Goal: Contribute content

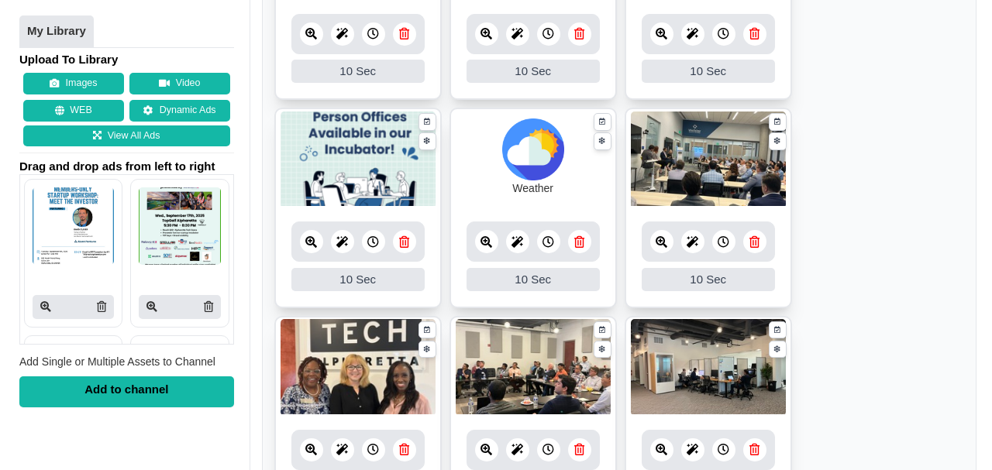
scroll to position [878, 0]
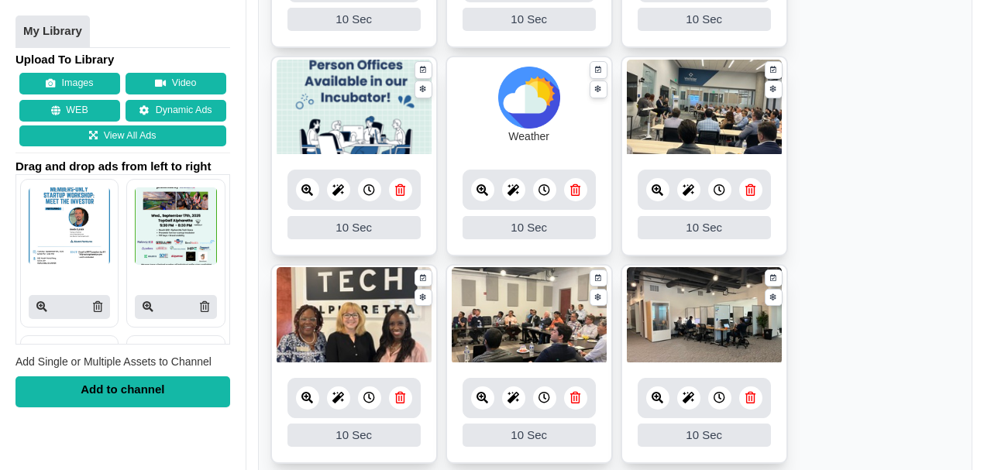
click at [397, 396] on icon at bounding box center [400, 398] width 10 height 12
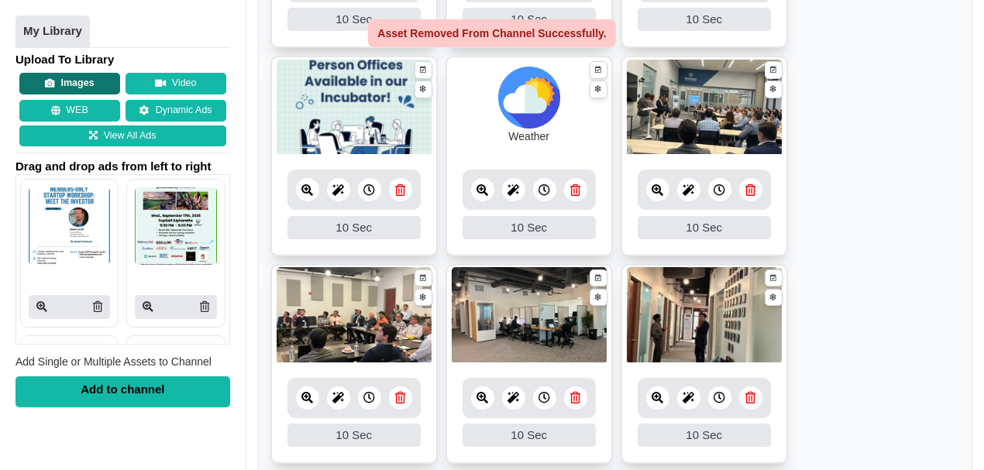
click at [83, 79] on button "Images" at bounding box center [69, 85] width 101 height 22
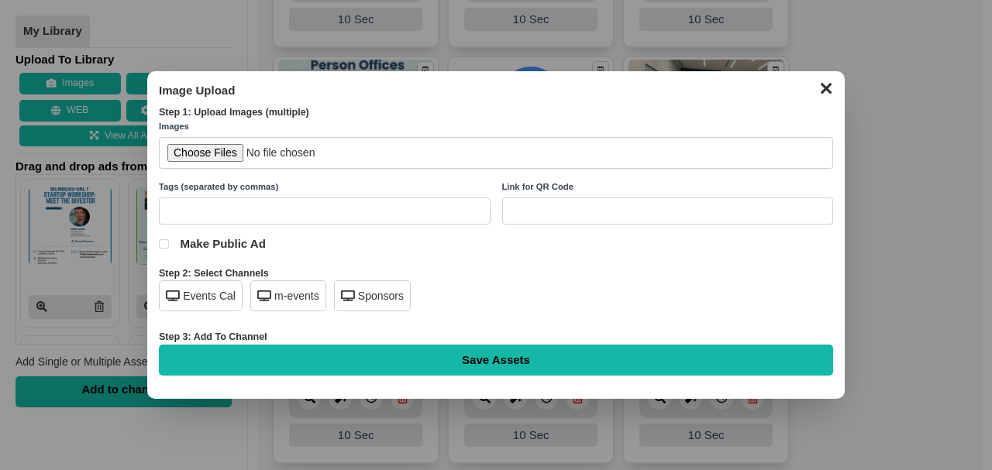
click at [188, 154] on input "file" at bounding box center [496, 153] width 674 height 32
type input "C:\fakepath\[PERSON_NAME] and [PERSON_NAME].jpg"
click at [215, 295] on div "Events Cal" at bounding box center [201, 296] width 84 height 31
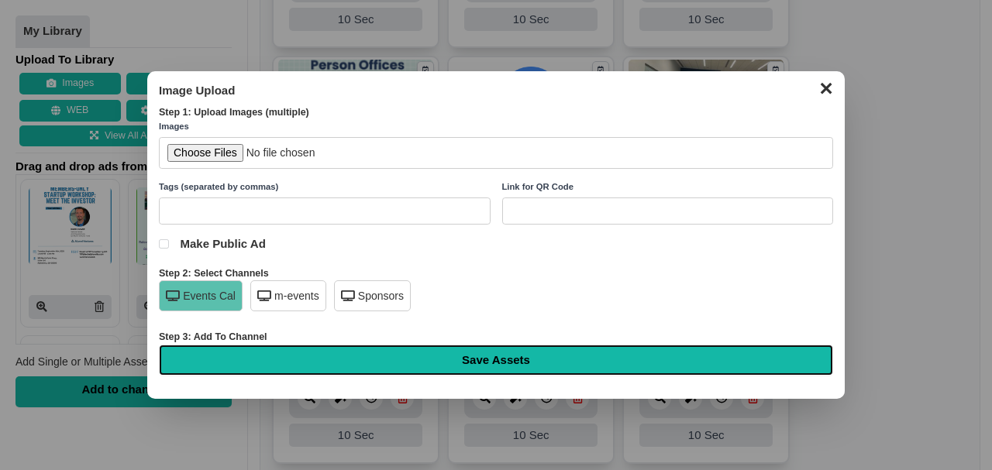
click at [442, 355] on input "Save Assets" at bounding box center [496, 360] width 674 height 31
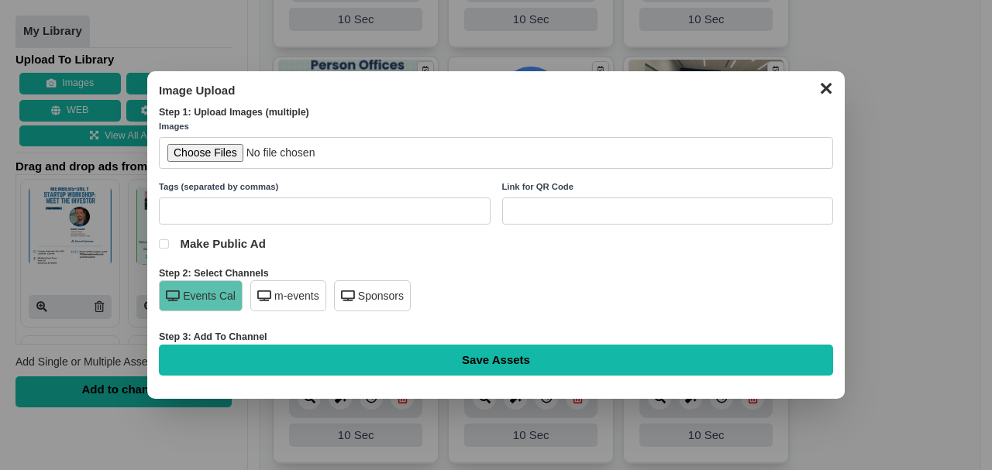
type input "Saving..."
